Goal: Information Seeking & Learning: Learn about a topic

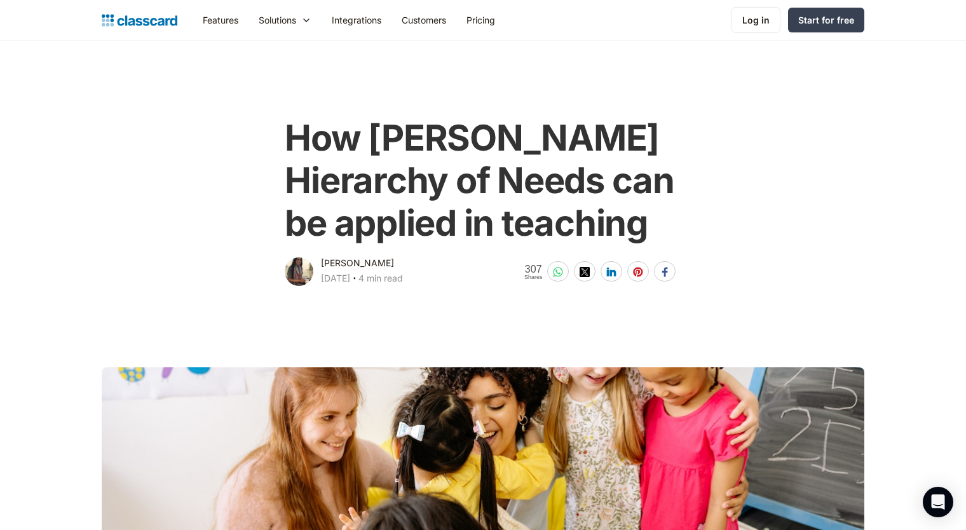
click at [160, 278] on div "How [PERSON_NAME] Hierarchy of Needs can be applied in teaching [PERSON_NAME] […" at bounding box center [482, 196] width 775 height 184
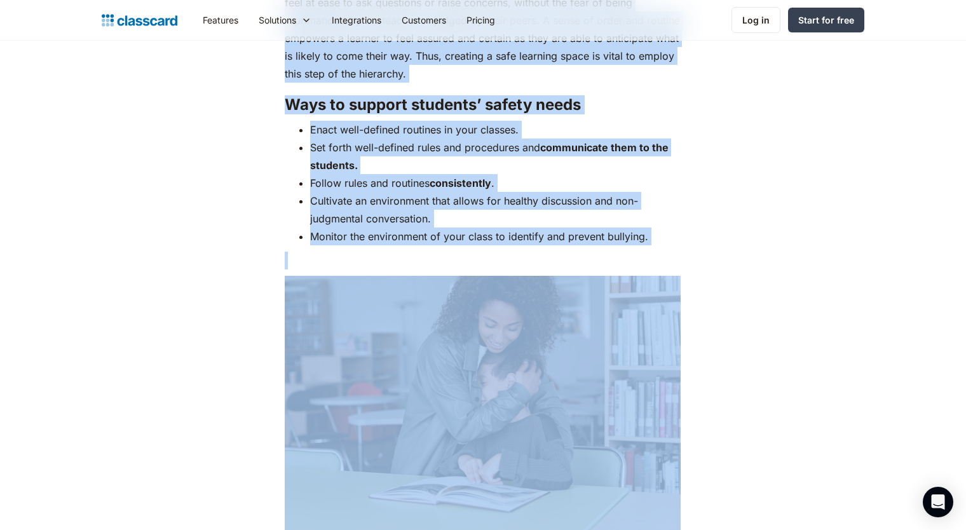
scroll to position [3017, 0]
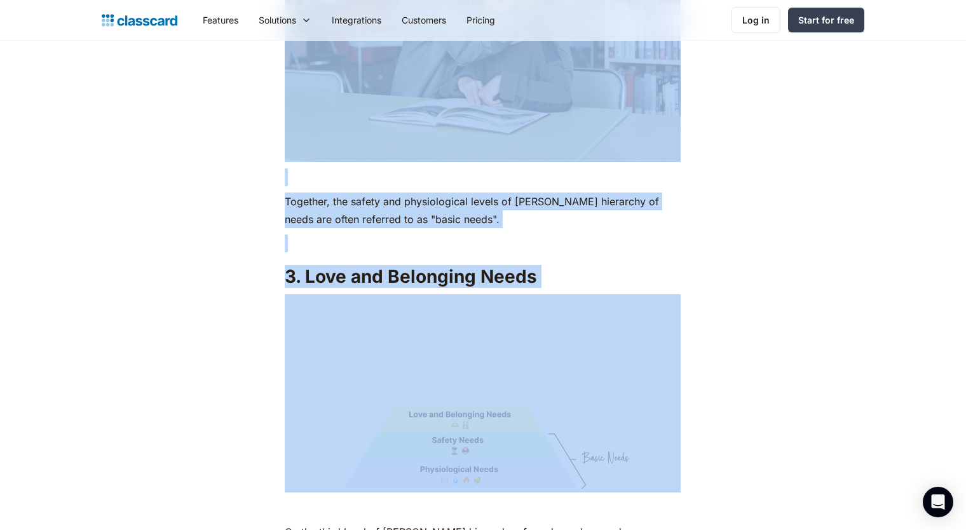
drag, startPoint x: 288, startPoint y: 131, endPoint x: 726, endPoint y: 402, distance: 515.4
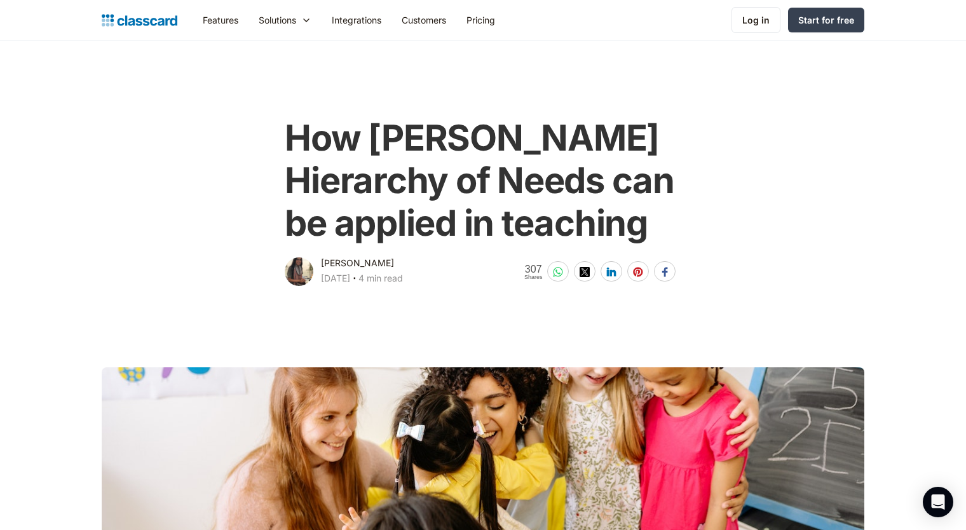
click at [280, 124] on div "How [PERSON_NAME] Hierarchy of Needs can be applied in teaching [PERSON_NAME] […" at bounding box center [482, 196] width 517 height 184
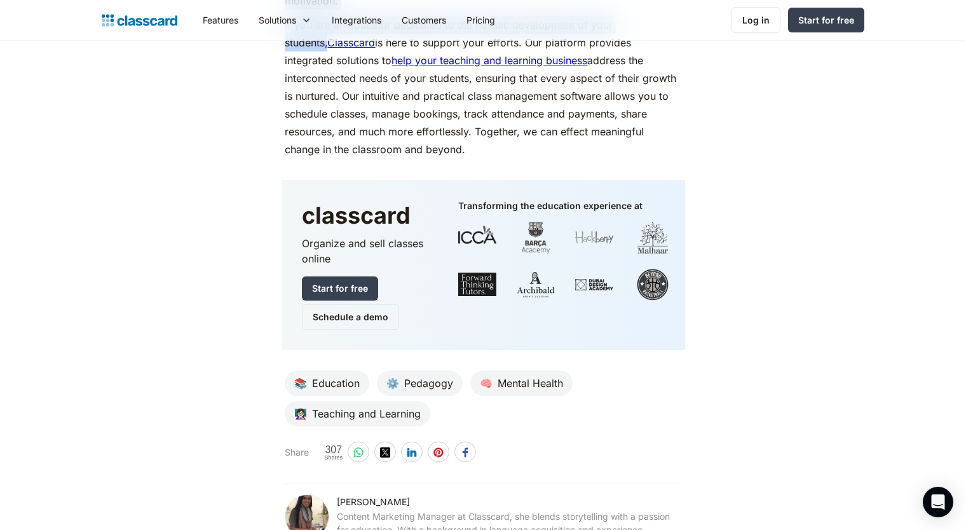
scroll to position [6112, 0]
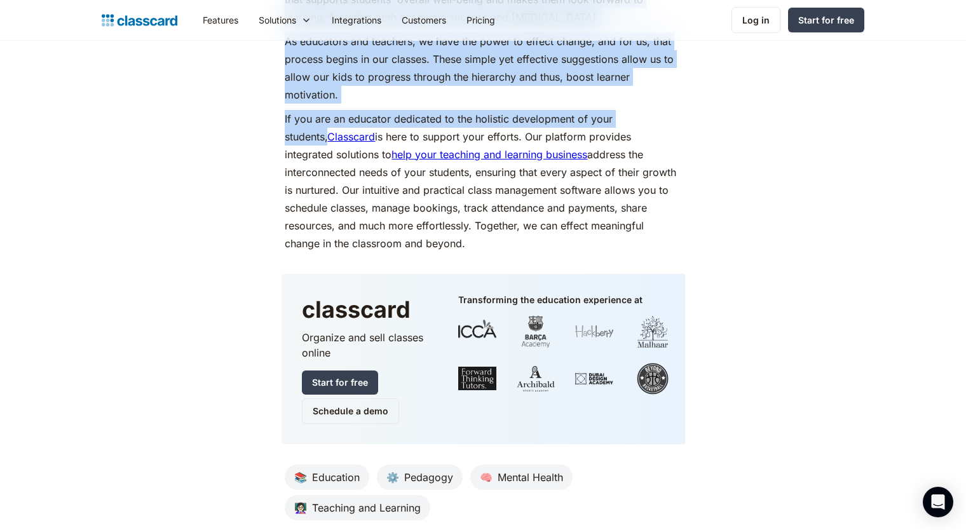
drag, startPoint x: 286, startPoint y: 134, endPoint x: 739, endPoint y: 255, distance: 469.0
copy body "How Maslow's Hierarchy of Needs can be applied in teaching Dhwani Shah April 1,…"
